Goal: Check status

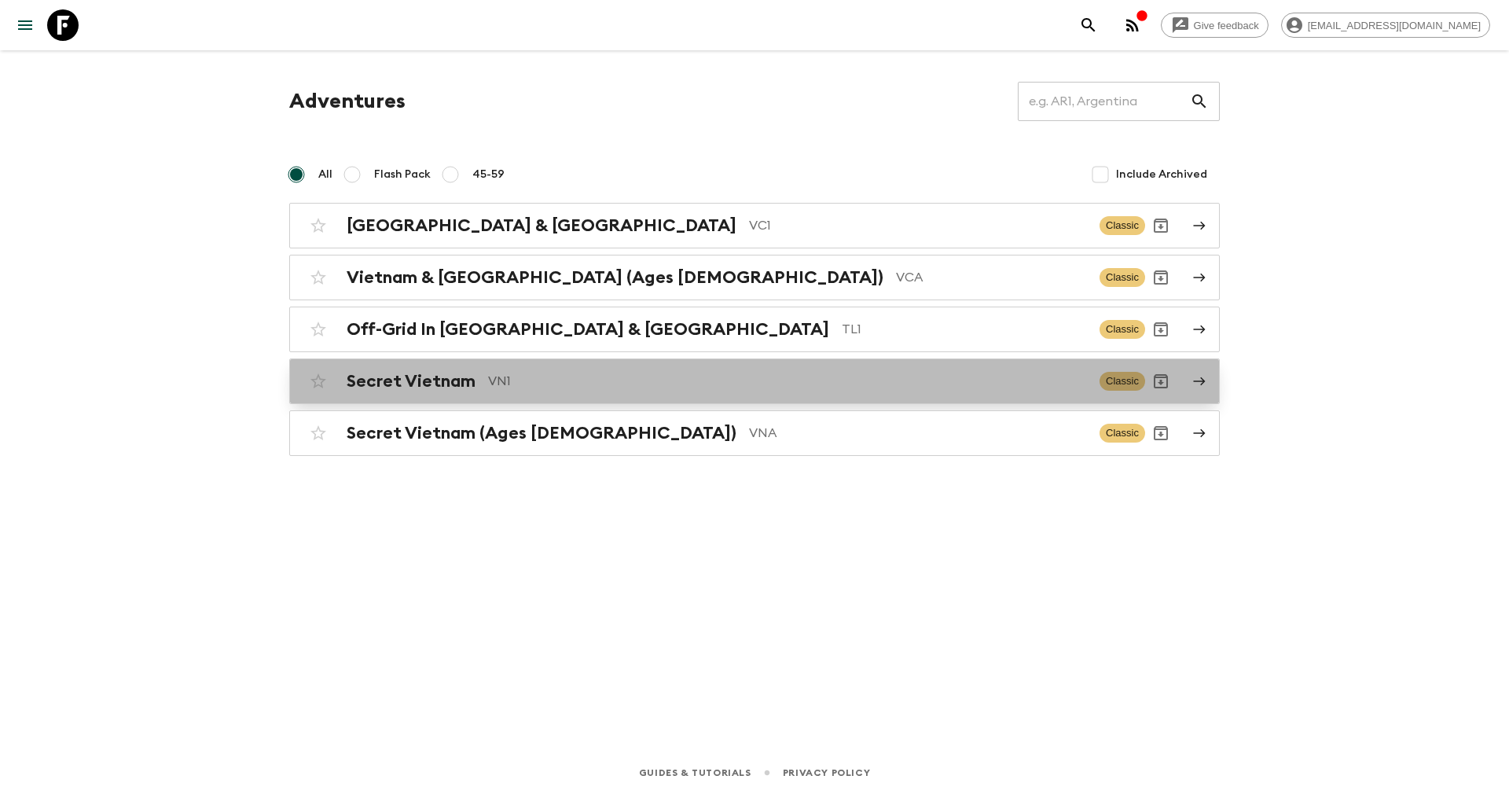
click at [464, 373] on h2 "Secret Vietnam" at bounding box center [411, 381] width 129 height 20
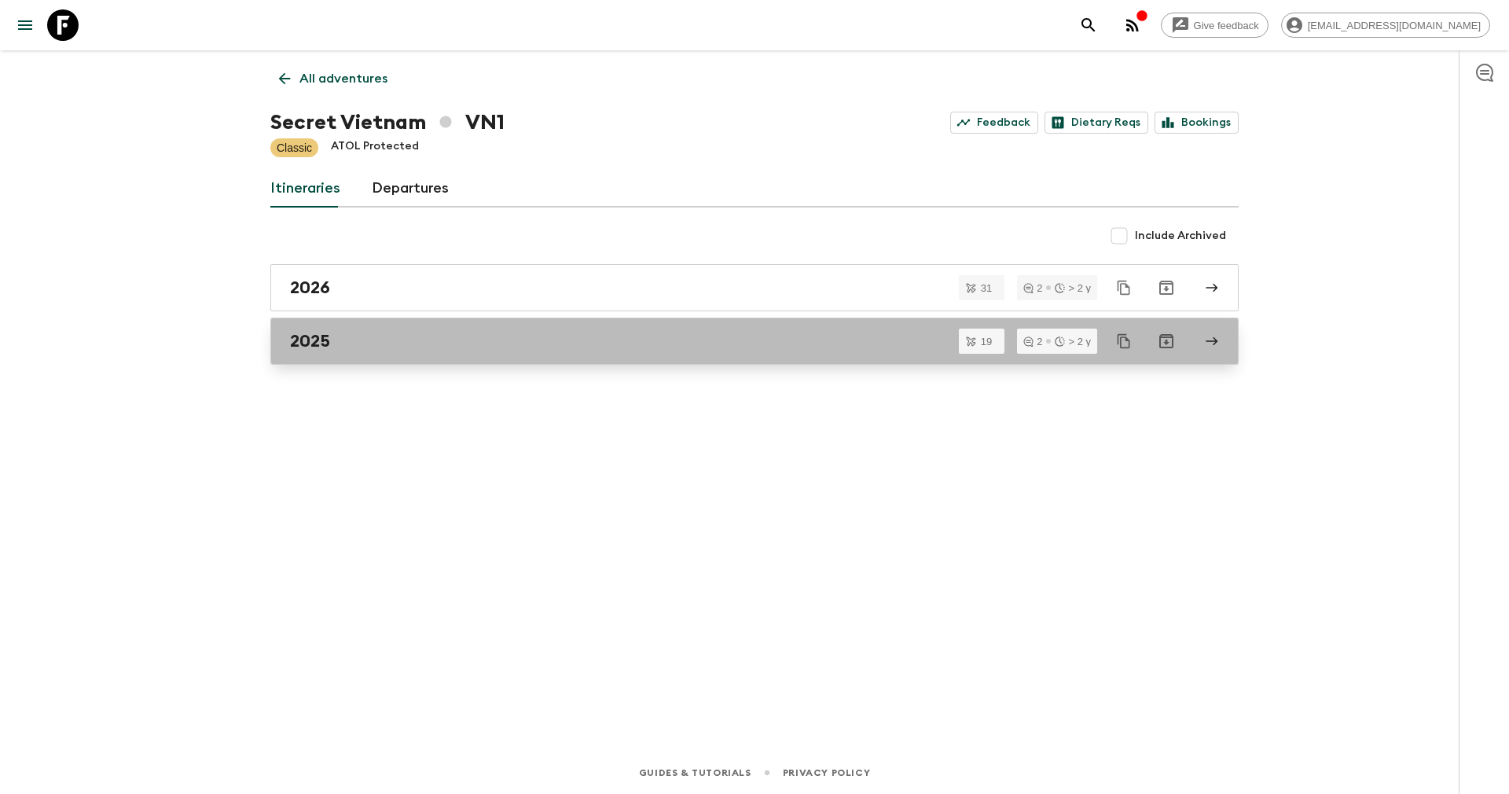
click at [442, 341] on div "2025" at bounding box center [739, 341] width 899 height 20
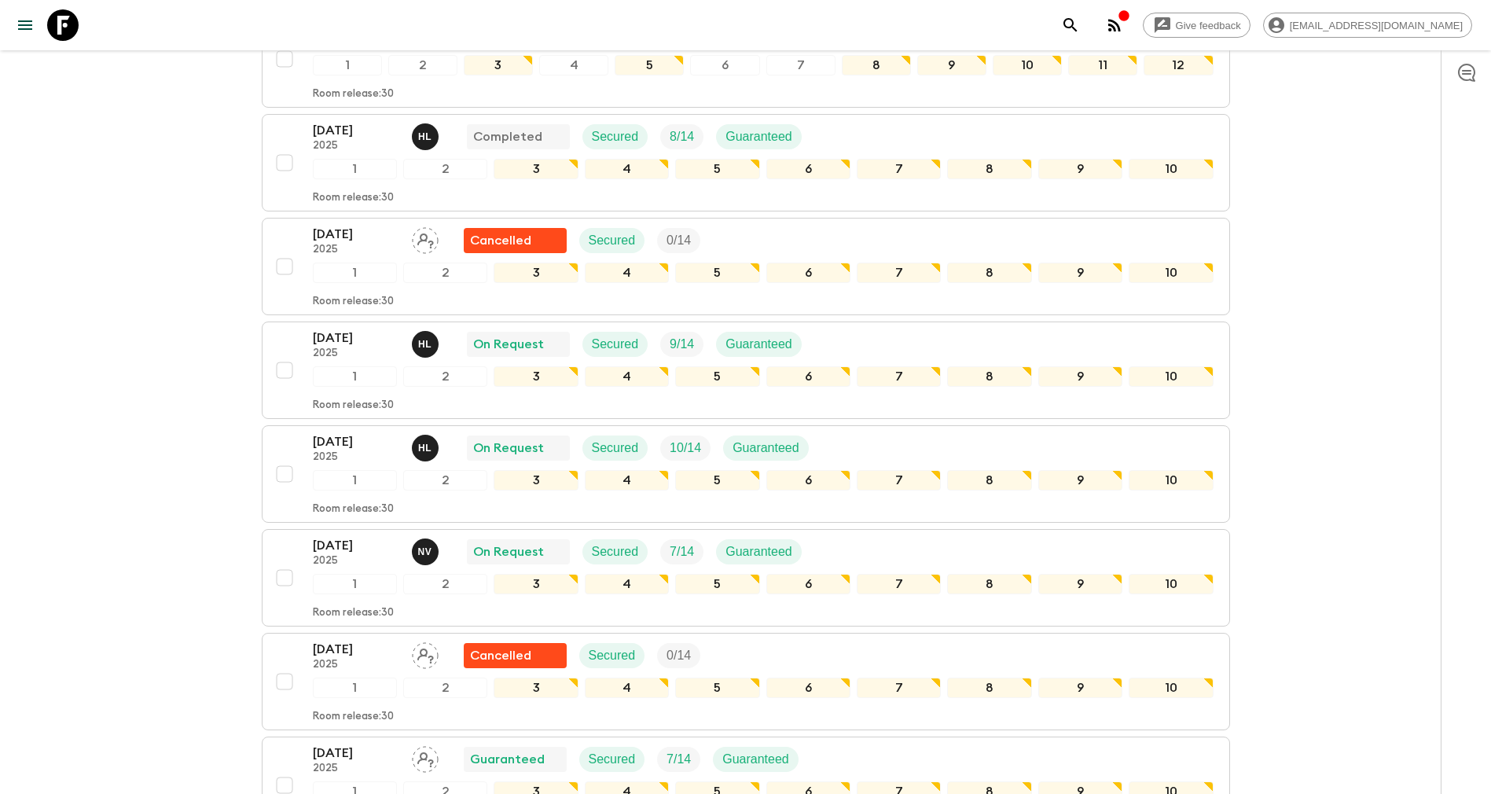
scroll to position [505, 0]
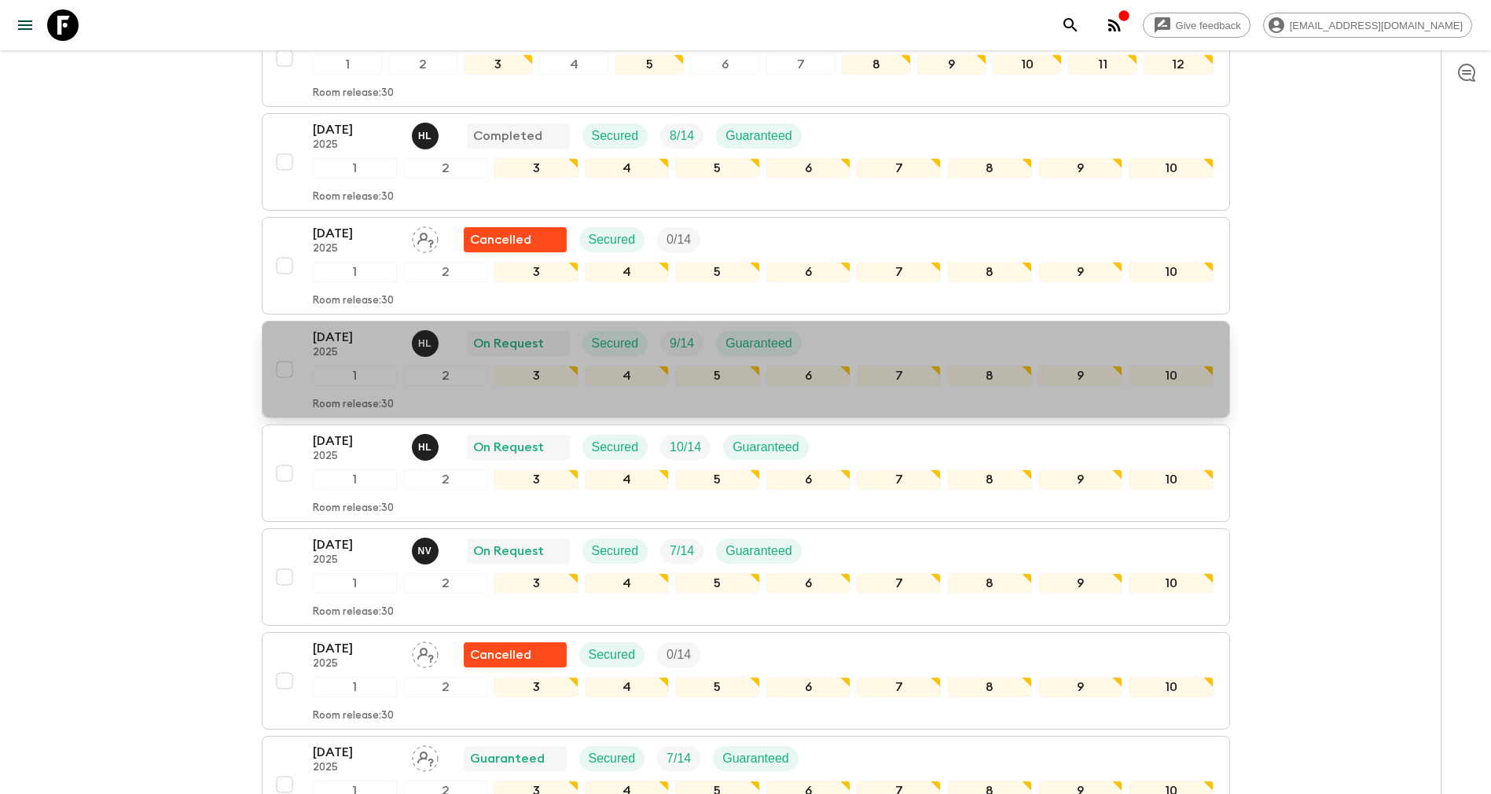
click at [319, 353] on p "2025" at bounding box center [356, 353] width 86 height 13
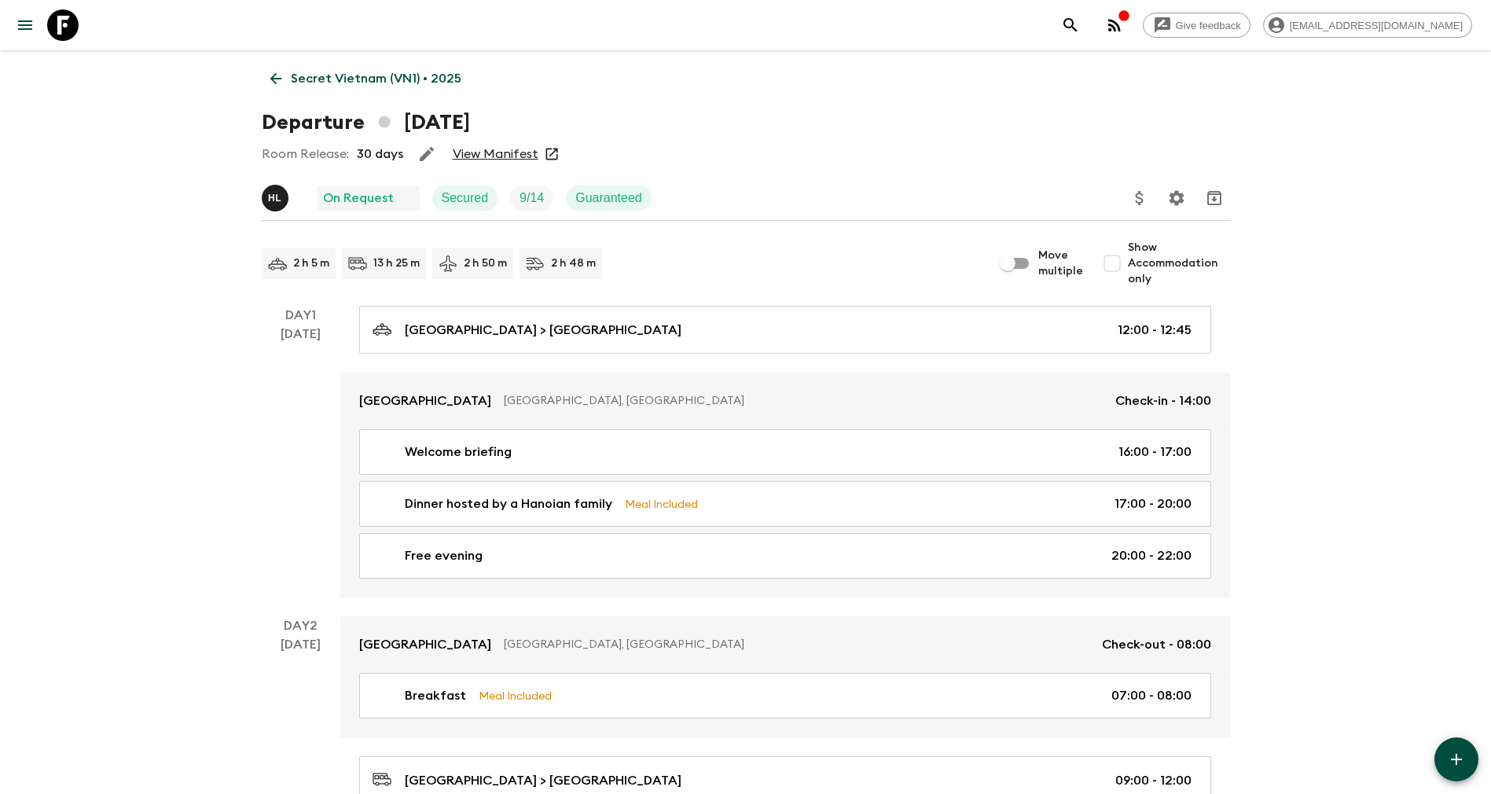
click at [494, 158] on link "View Manifest" at bounding box center [496, 154] width 86 height 16
